Goal: Find specific page/section: Find specific page/section

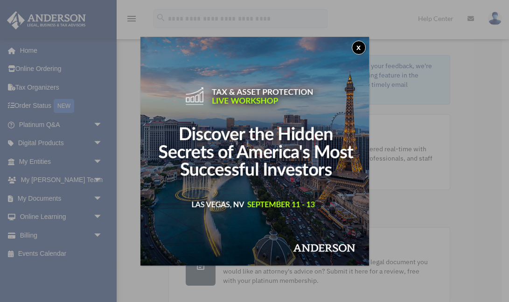
click at [357, 43] on button "x" at bounding box center [359, 48] width 14 height 14
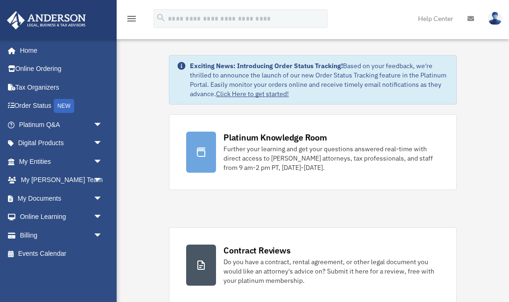
click at [87, 182] on link "My Anderson Team arrow_drop_down" at bounding box center [62, 180] width 110 height 19
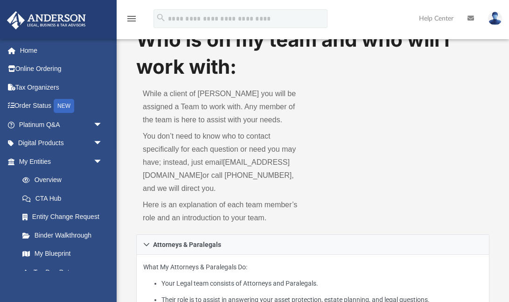
scroll to position [3, 0]
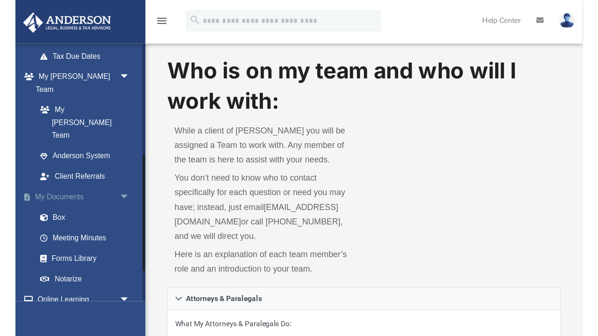
scroll to position [222, 0]
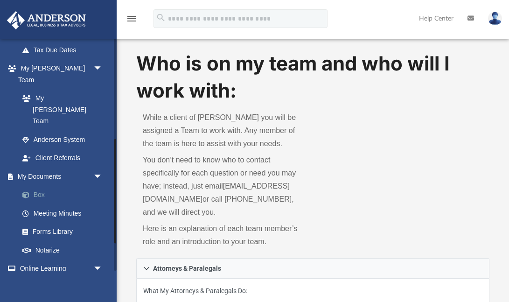
click at [48, 186] on link "Box" at bounding box center [65, 195] width 104 height 19
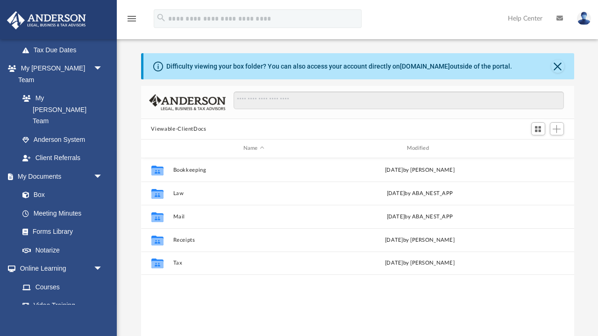
scroll to position [212, 433]
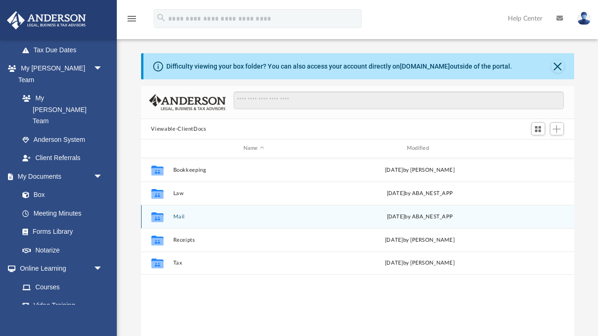
click at [179, 217] on button "Mail" at bounding box center [254, 217] width 162 height 6
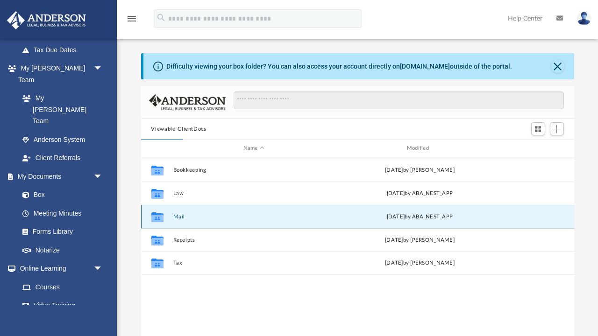
click at [179, 217] on button "Mail" at bounding box center [254, 217] width 162 height 6
click at [177, 220] on div "Collaborated Folder Mail [DATE] by ABA_NEST_APP" at bounding box center [357, 216] width 433 height 23
click at [177, 218] on button "Mail" at bounding box center [254, 217] width 162 height 6
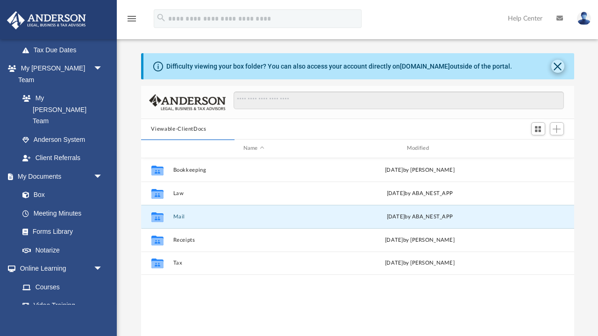
click at [509, 64] on button "Close" at bounding box center [557, 66] width 13 height 13
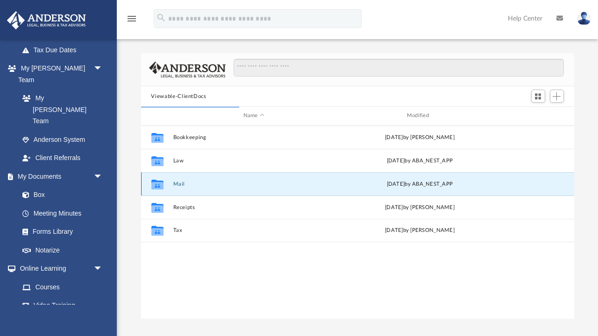
click at [213, 185] on button "Mail" at bounding box center [254, 184] width 162 height 6
click at [179, 187] on div "Collaborated Folder Mail [DATE] by ABA_NEST_APP" at bounding box center [357, 183] width 433 height 23
click at [179, 183] on button "Mail" at bounding box center [254, 184] width 162 height 6
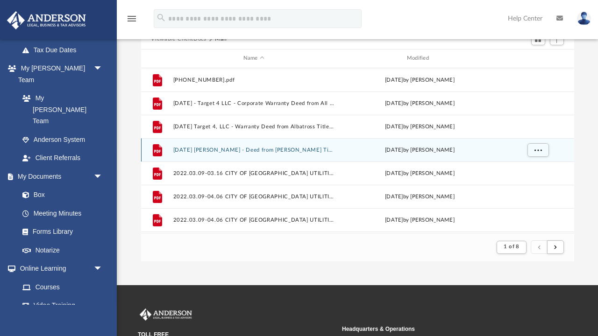
scroll to position [0, 0]
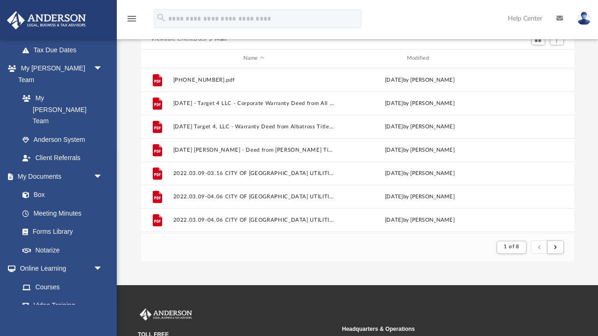
click at [127, 124] on div "Difficulty viewing your box folder? You can also access your account directly o…" at bounding box center [357, 129] width 481 height 266
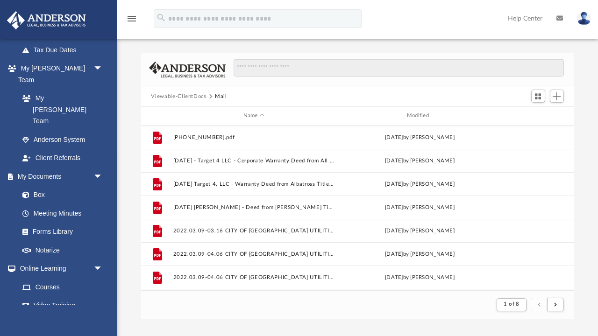
click at [181, 95] on button "Viewable-ClientDocs" at bounding box center [178, 96] width 55 height 8
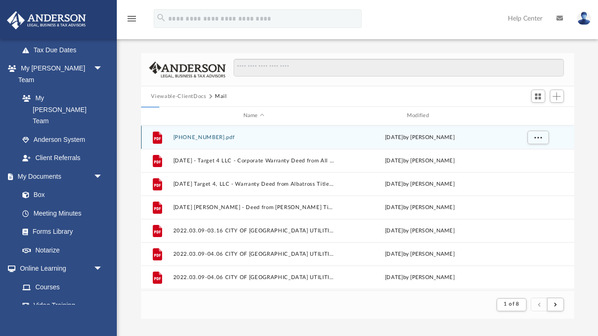
scroll to position [212, 433]
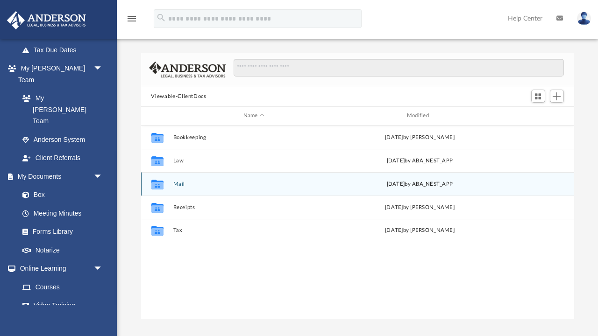
click at [176, 184] on button "Mail" at bounding box center [254, 184] width 162 height 6
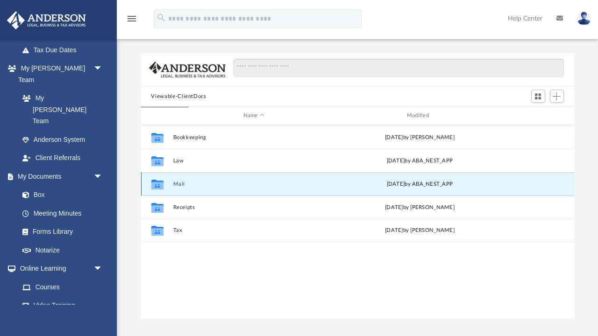
click at [176, 184] on button "Mail" at bounding box center [254, 184] width 162 height 6
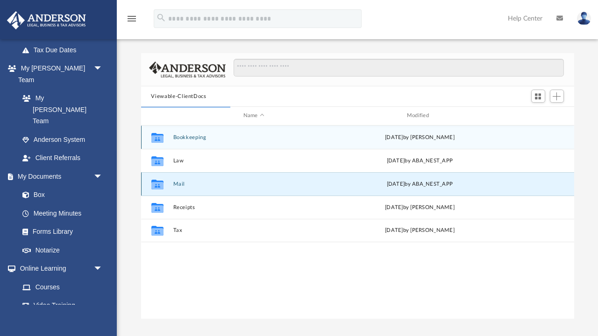
scroll to position [184, 433]
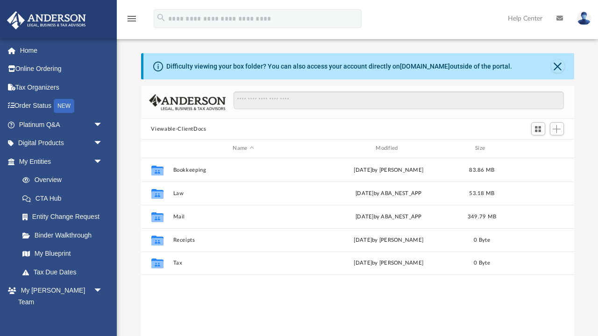
scroll to position [0, 0]
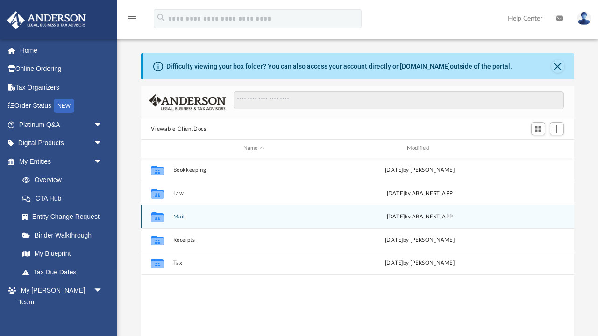
click at [174, 215] on button "Mail" at bounding box center [254, 217] width 162 height 6
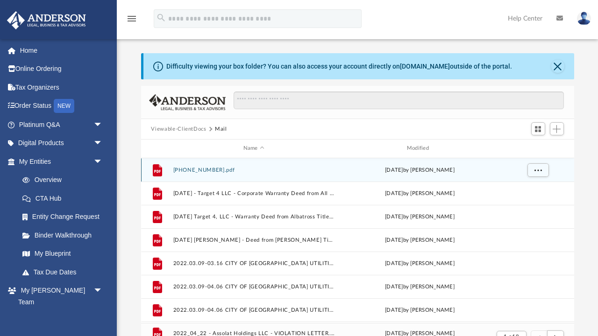
scroll to position [184, 433]
